Goal: Task Accomplishment & Management: Complete application form

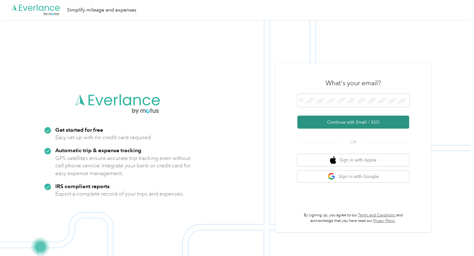
click at [349, 120] on button "Continue with Email / SSO" at bounding box center [353, 122] width 112 height 13
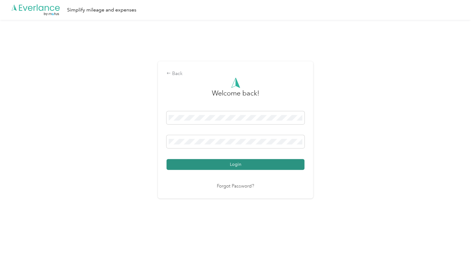
click at [218, 164] on button "Login" at bounding box center [235, 164] width 138 height 11
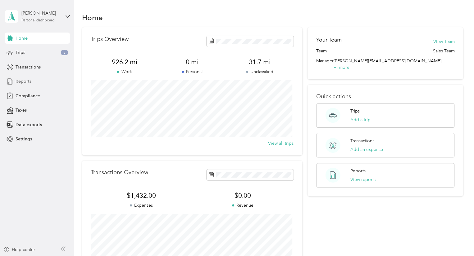
click at [20, 78] on span "Reports" at bounding box center [24, 81] width 16 height 7
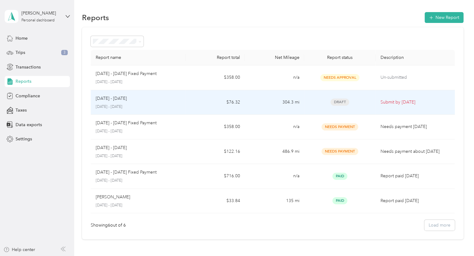
click at [152, 104] on p "[DATE] - [DATE]" at bounding box center [138, 107] width 85 height 6
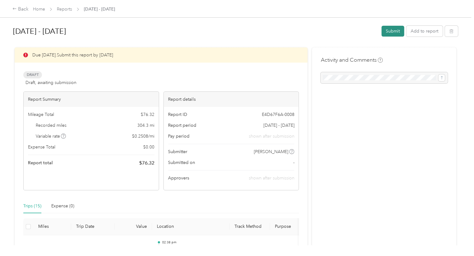
click at [391, 29] on button "Submit" at bounding box center [392, 31] width 23 height 11
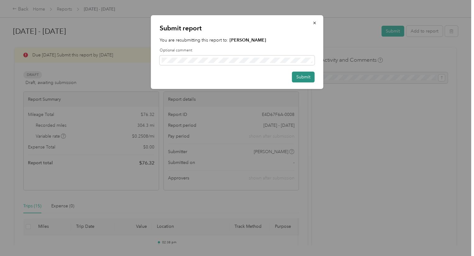
click at [300, 77] on button "Submit" at bounding box center [303, 77] width 23 height 11
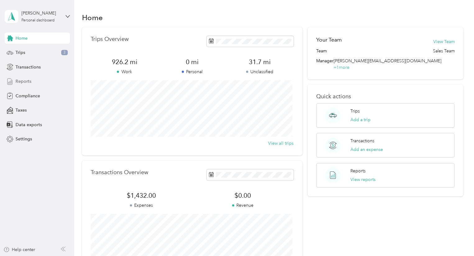
click at [20, 79] on span "Reports" at bounding box center [24, 81] width 16 height 7
